Goal: Task Accomplishment & Management: Manage account settings

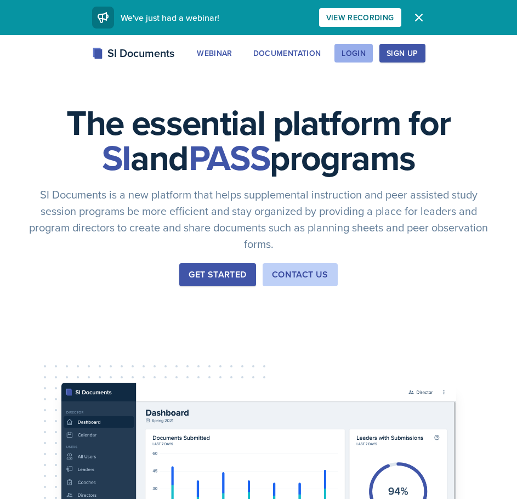
click at [358, 52] on div "Login" at bounding box center [354, 53] width 24 height 9
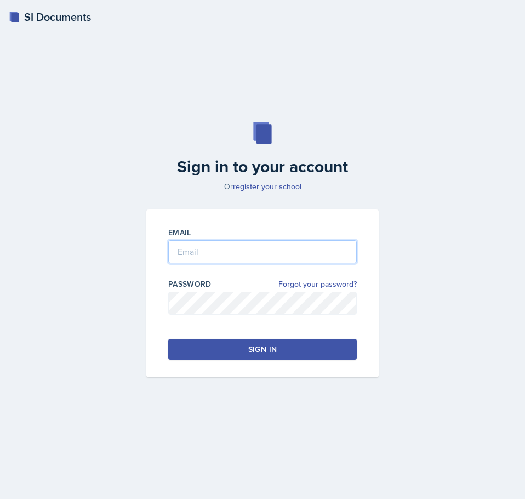
click at [209, 242] on input "email" at bounding box center [262, 251] width 189 height 23
type input "[EMAIL_ADDRESS][DOMAIN_NAME]"
drag, startPoint x: 285, startPoint y: 248, endPoint x: 140, endPoint y: 258, distance: 145.1
click at [140, 258] on div "Email [EMAIL_ADDRESS][DOMAIN_NAME] Password Forgot your password? Sign in" at bounding box center [263, 293] width 246 height 168
type input "[EMAIL_ADDRESS][DOMAIN_NAME]"
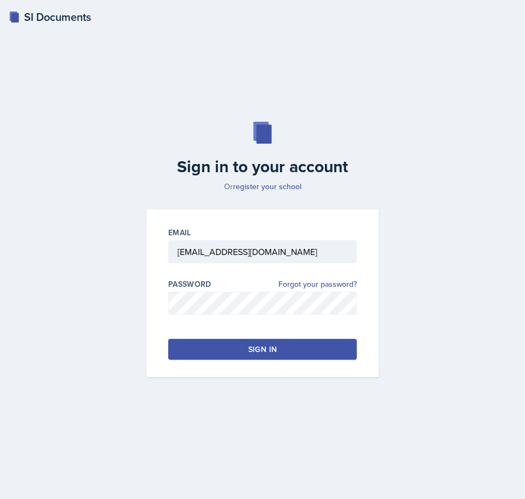
click at [273, 345] on div "Sign in" at bounding box center [262, 349] width 29 height 11
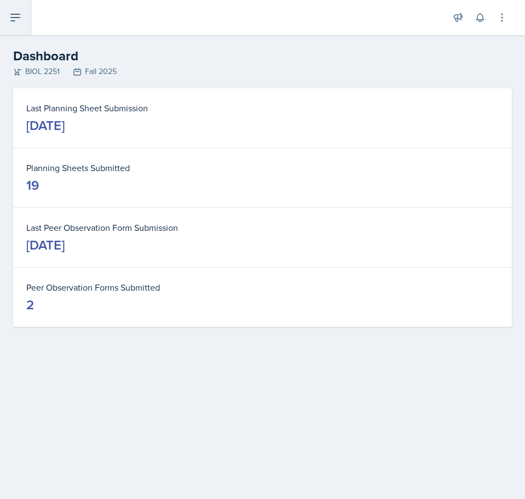
click at [8, 24] on button at bounding box center [15, 17] width 31 height 35
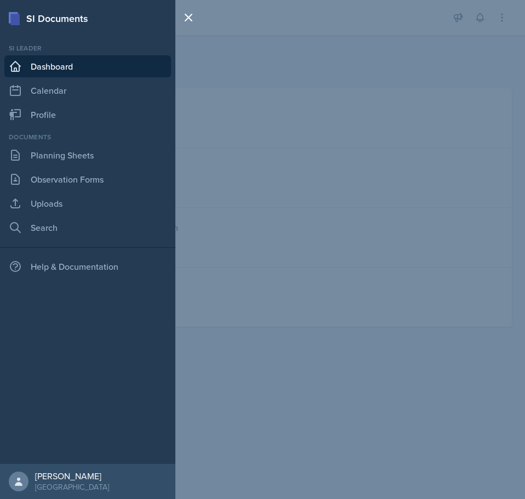
click at [407, 128] on div "SI Documents Si leader Dashboard Calendar Profile Documents Planning Sheets Obs…" at bounding box center [262, 249] width 525 height 499
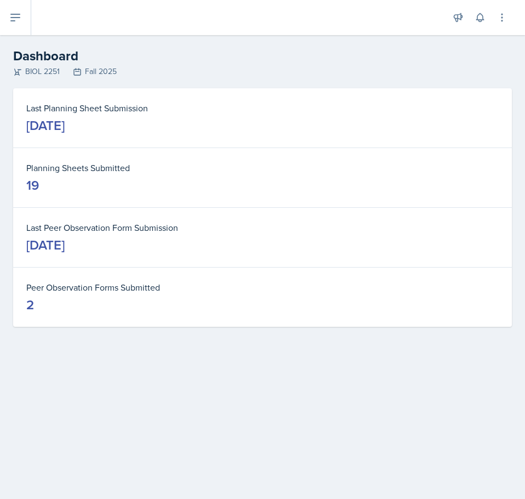
click at [191, 53] on h2 "Dashboard" at bounding box center [262, 56] width 499 height 20
